Goal: Information Seeking & Learning: Find specific fact

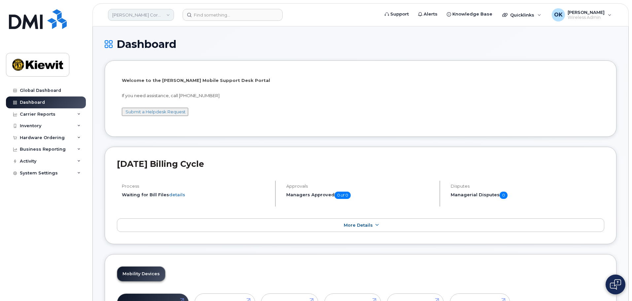
click at [164, 15] on link "[PERSON_NAME] Corporation" at bounding box center [141, 15] width 66 height 12
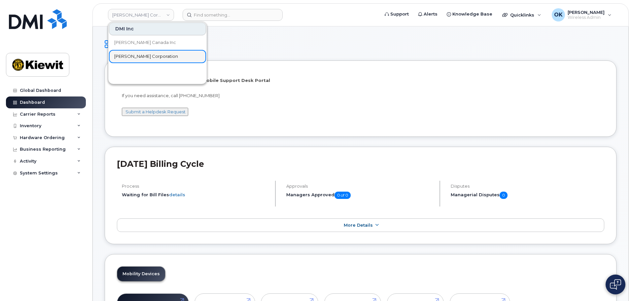
drag, startPoint x: 163, startPoint y: 53, endPoint x: 168, endPoint y: 50, distance: 5.9
click at [163, 53] on link "[PERSON_NAME] Corporation" at bounding box center [157, 56] width 97 height 13
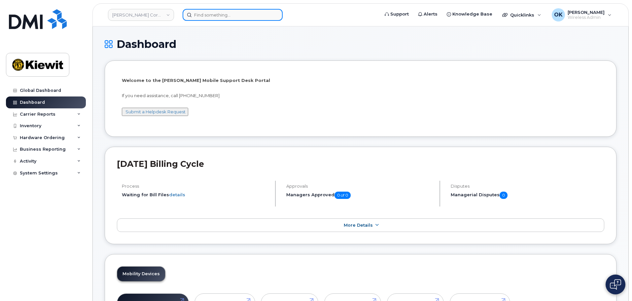
click at [218, 13] on input at bounding box center [233, 15] width 100 height 12
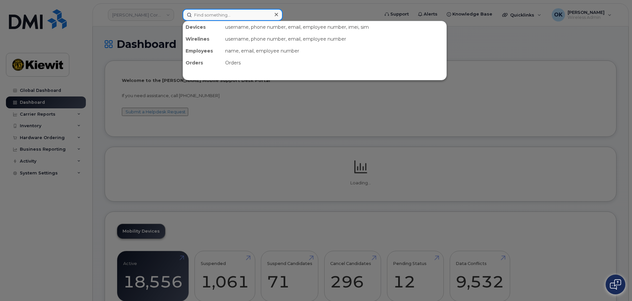
click at [223, 14] on input at bounding box center [233, 15] width 100 height 12
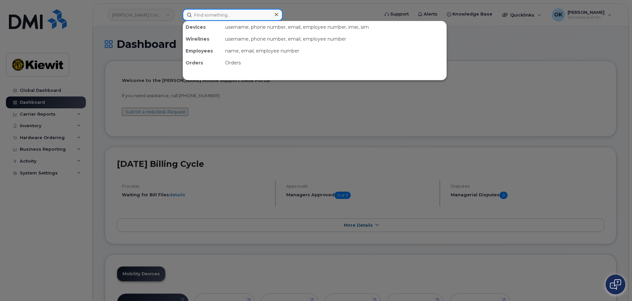
click at [236, 15] on input at bounding box center [233, 15] width 100 height 12
paste input "00198471"
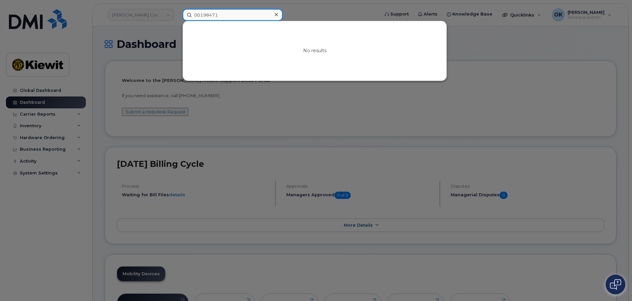
click at [230, 11] on input "00198471" at bounding box center [233, 15] width 100 height 12
paste input "Stevens"
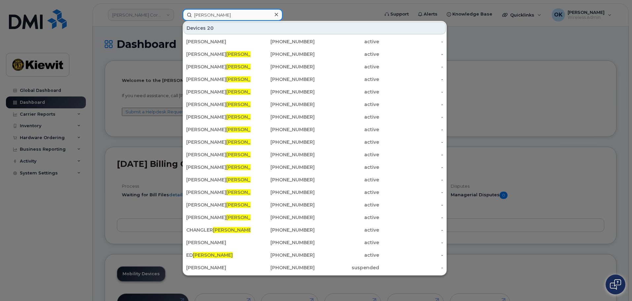
click at [231, 12] on input "Stevens" at bounding box center [233, 15] width 100 height 12
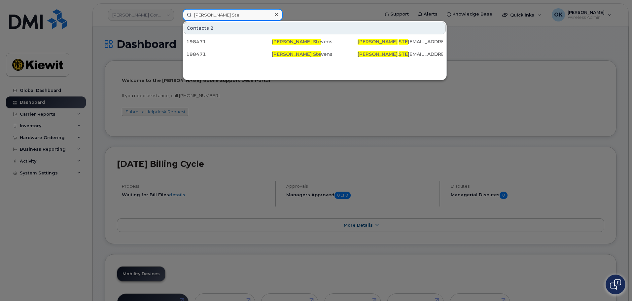
type input "Tania Ste"
